Goal: Find specific page/section

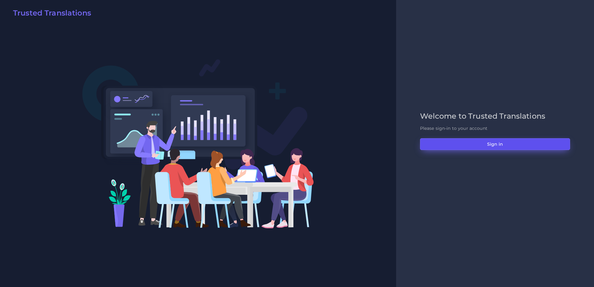
click at [464, 149] on button "Sign in" at bounding box center [495, 144] width 150 height 12
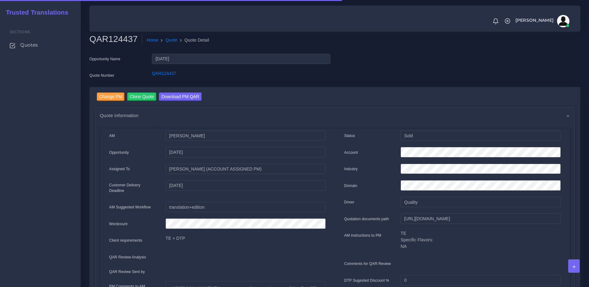
drag, startPoint x: 573, startPoint y: 60, endPoint x: 569, endPoint y: 89, distance: 28.5
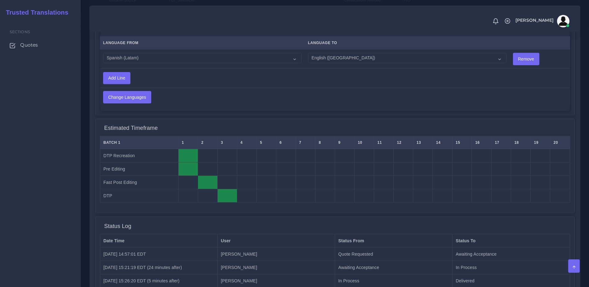
scroll to position [510, 0]
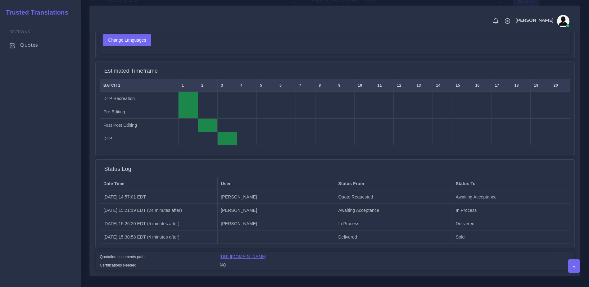
click at [267, 254] on link "[URL][DOMAIN_NAME]" at bounding box center [243, 256] width 47 height 5
